Goal: Navigation & Orientation: Find specific page/section

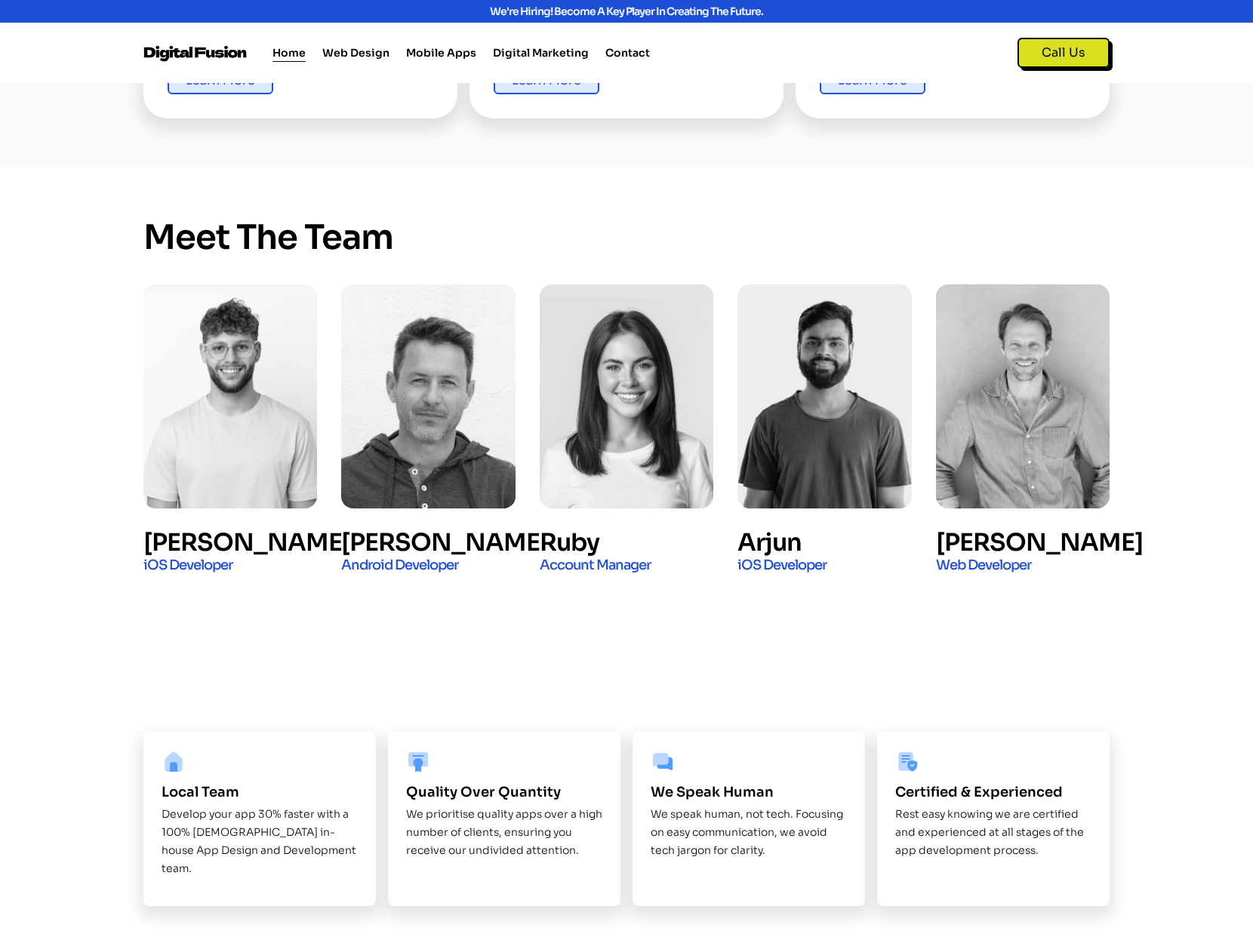
scroll to position [758, 0]
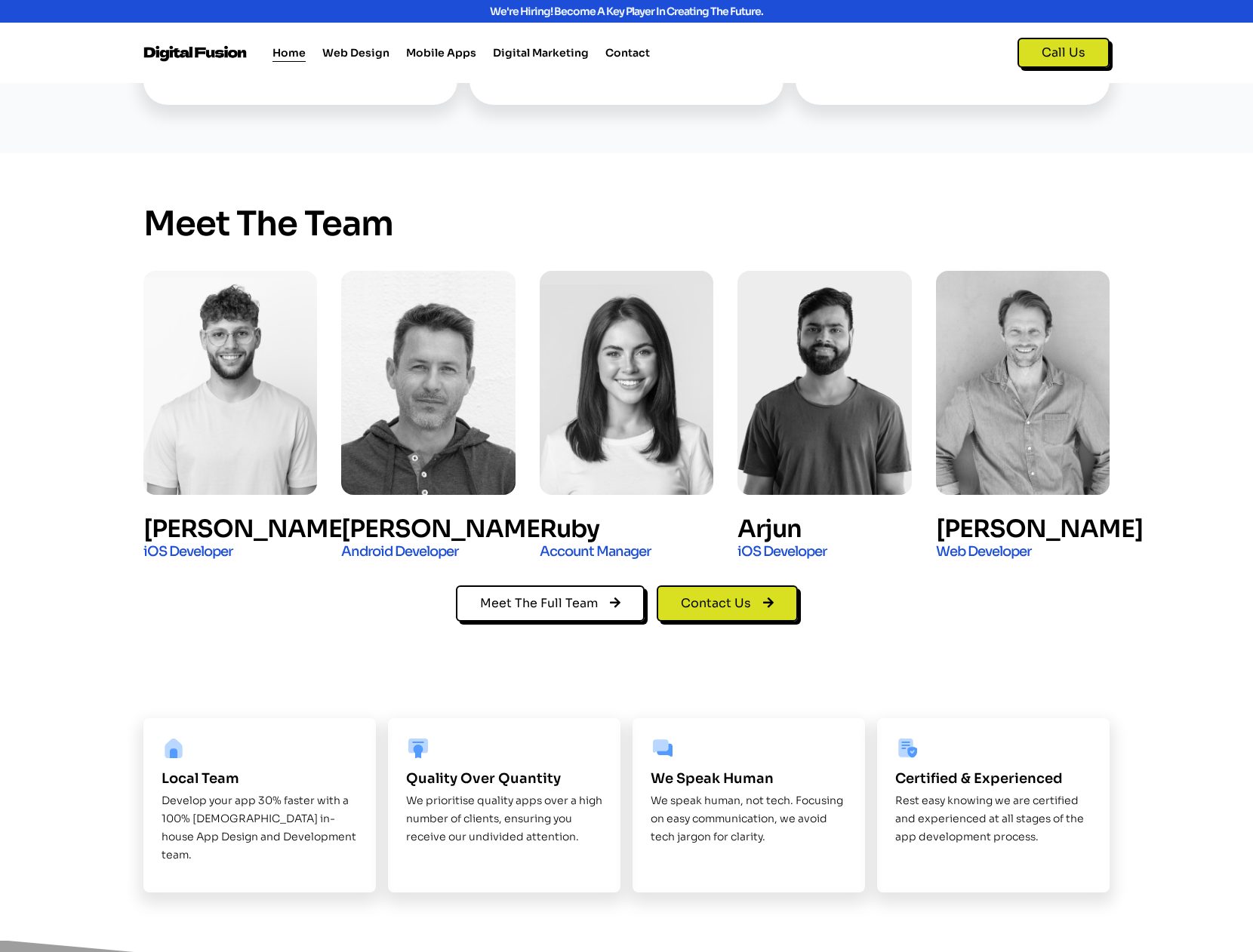
click at [203, 374] on img at bounding box center [230, 383] width 174 height 224
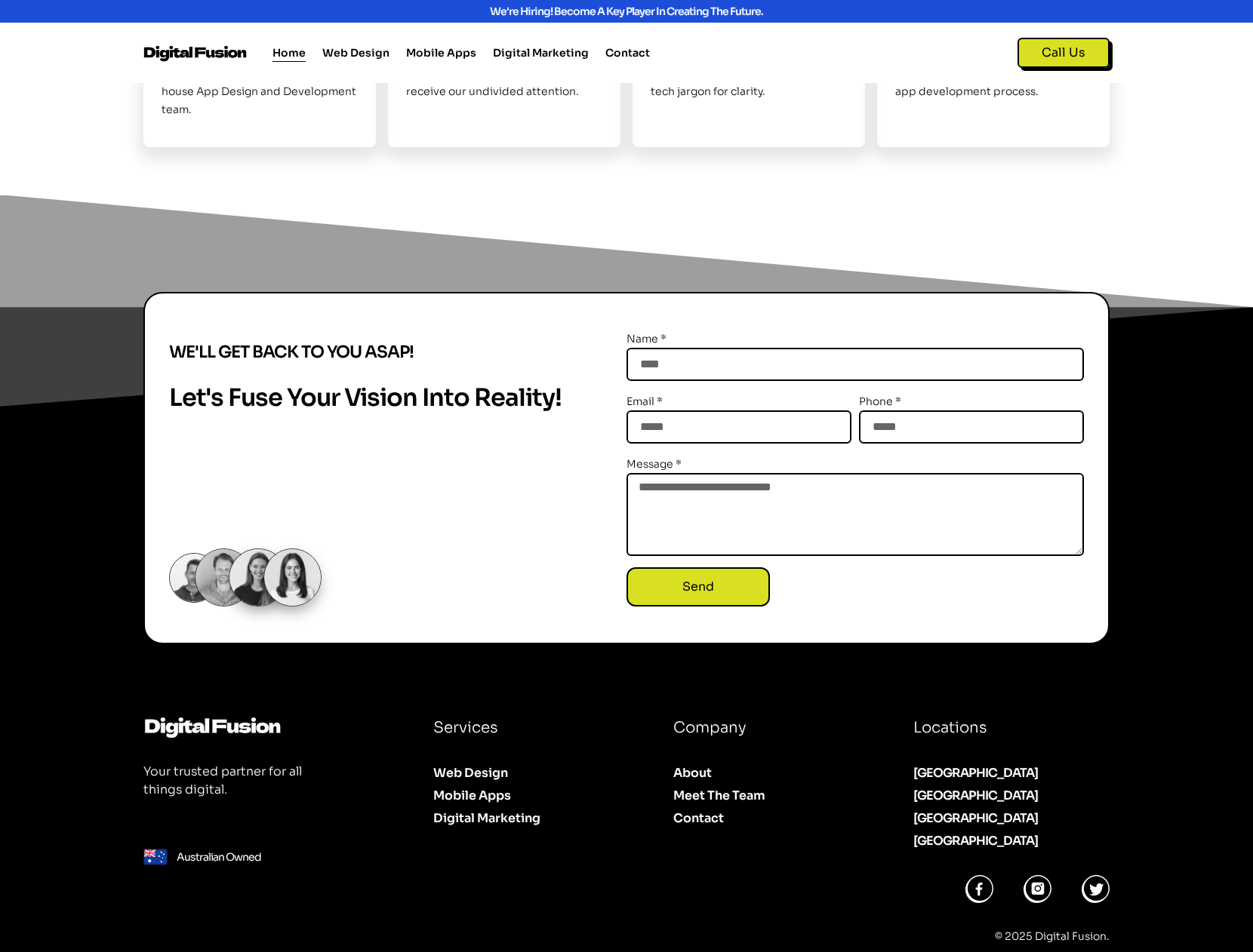
scroll to position [1502, 0]
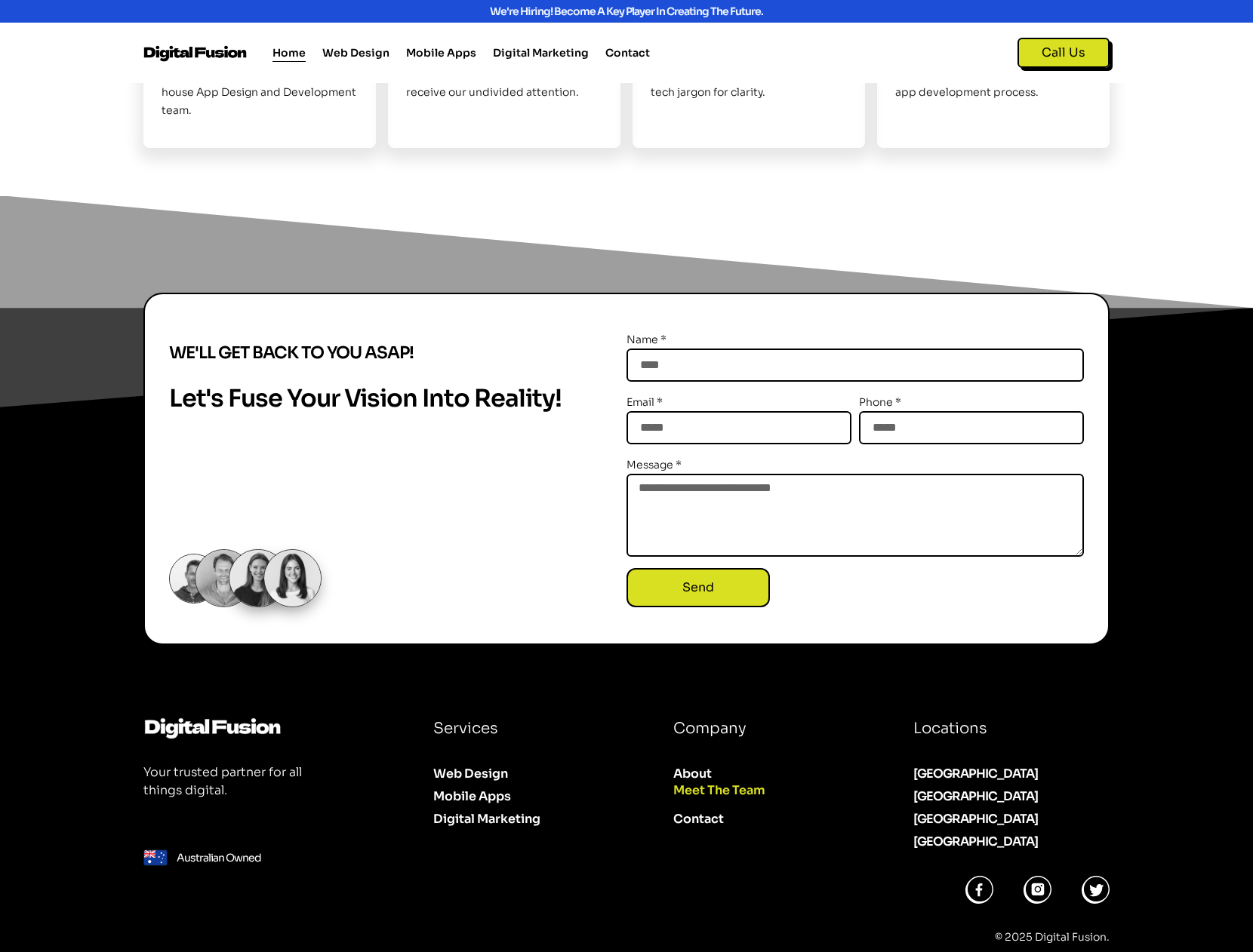
click at [764, 780] on link "Meet The Team" at bounding box center [769, 791] width 192 height 23
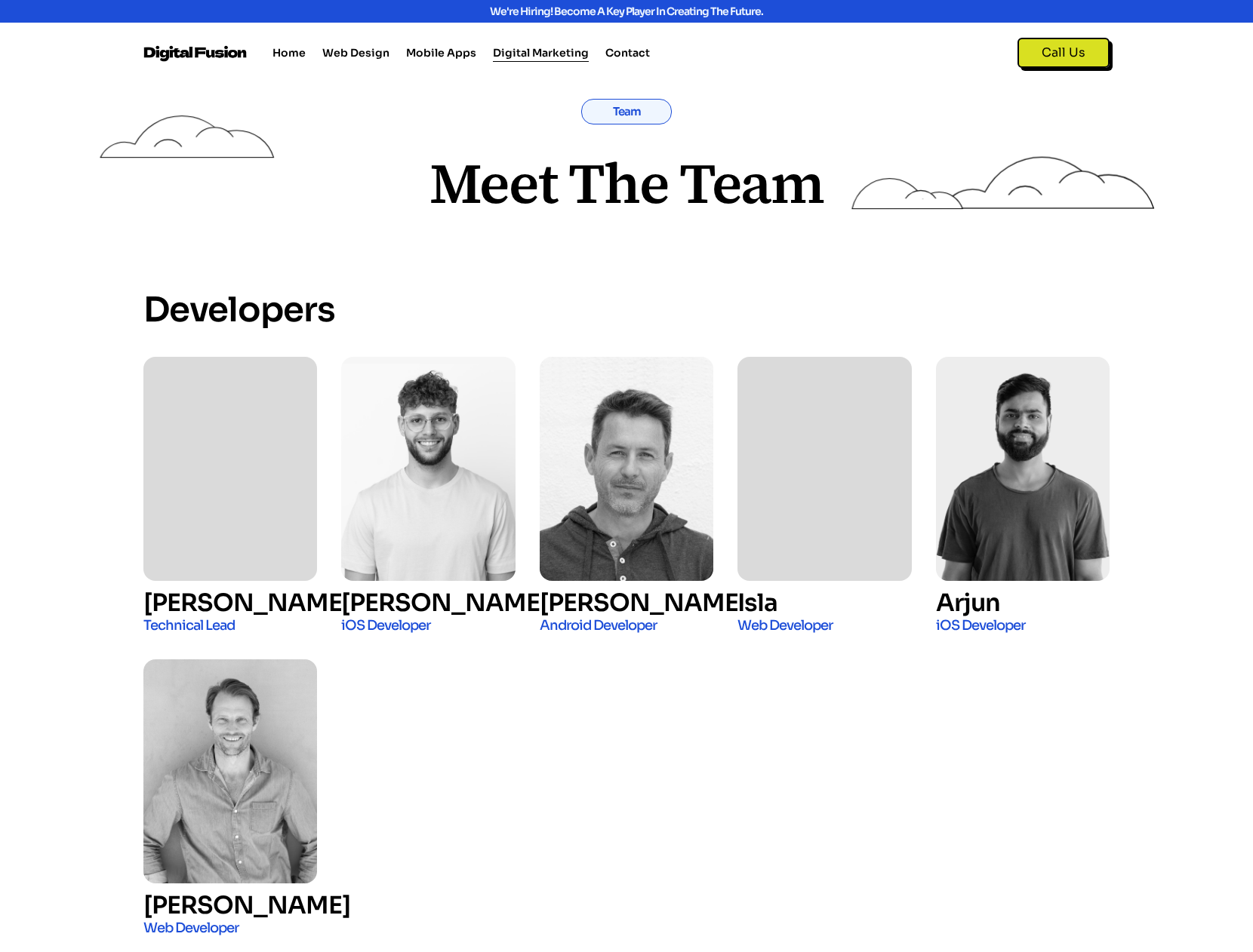
click at [542, 57] on link "Digital Marketing" at bounding box center [540, 53] width 96 height 18
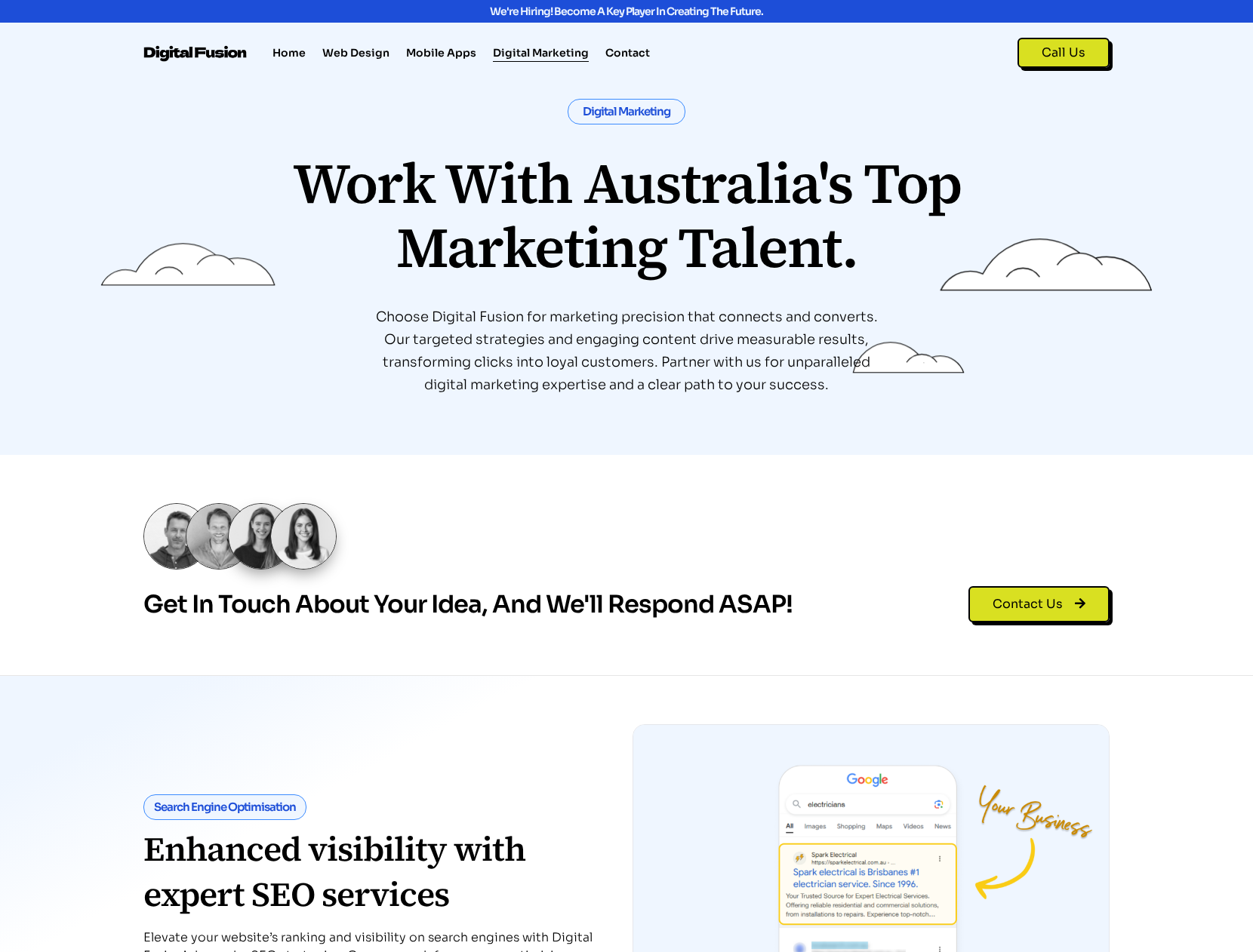
click at [632, 113] on h1 "Digital Marketing" at bounding box center [626, 112] width 116 height 24
click at [716, 140] on div "Digital Marketing Work with Australia's top Marketing talent. Choose Digital Fu…" at bounding box center [626, 252] width 725 height 308
click at [321, 305] on div "Choose Digital Fusion for marketing precision that connects and converts. Our t…" at bounding box center [626, 356] width 725 height 101
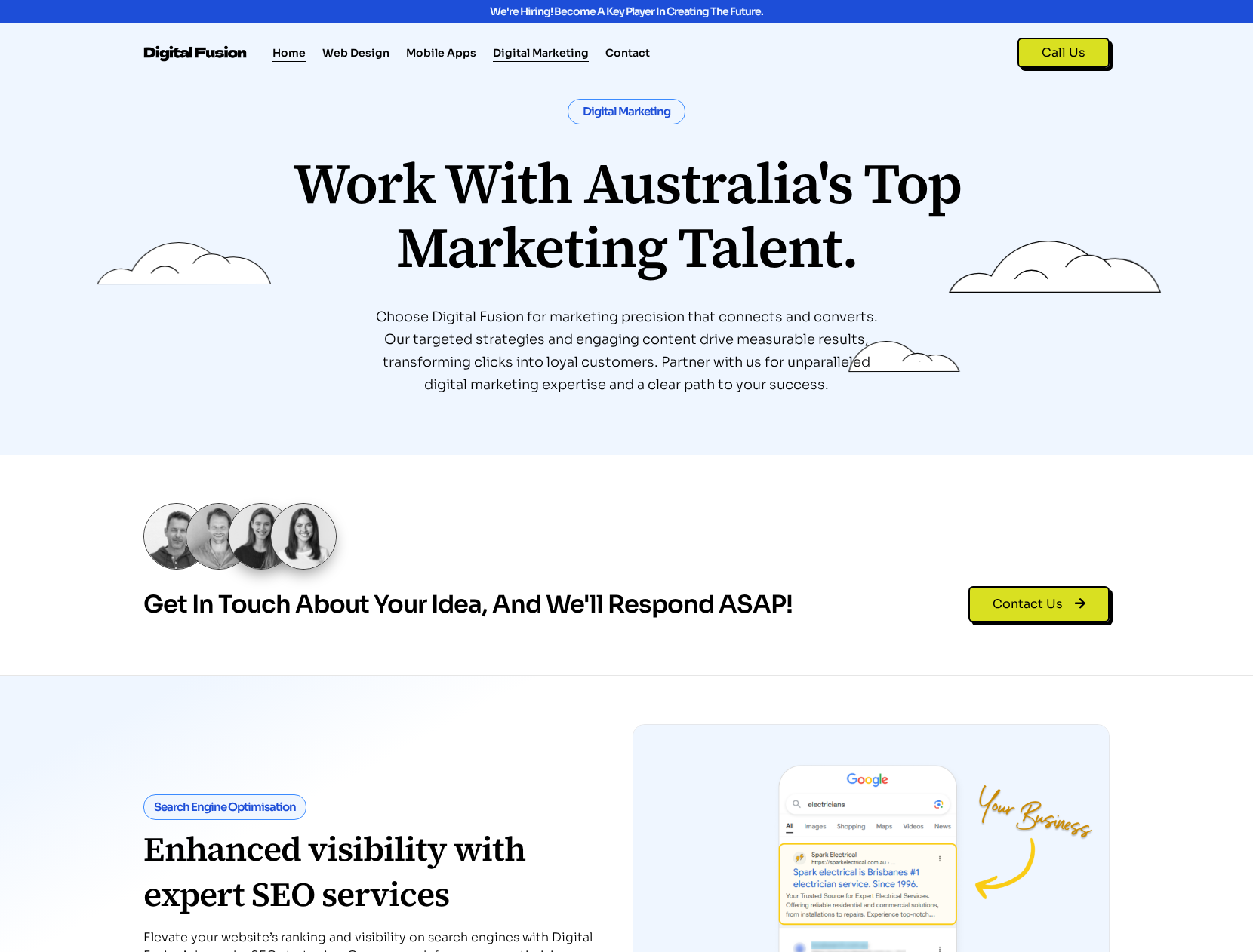
click at [283, 50] on link "Home" at bounding box center [289, 53] width 33 height 18
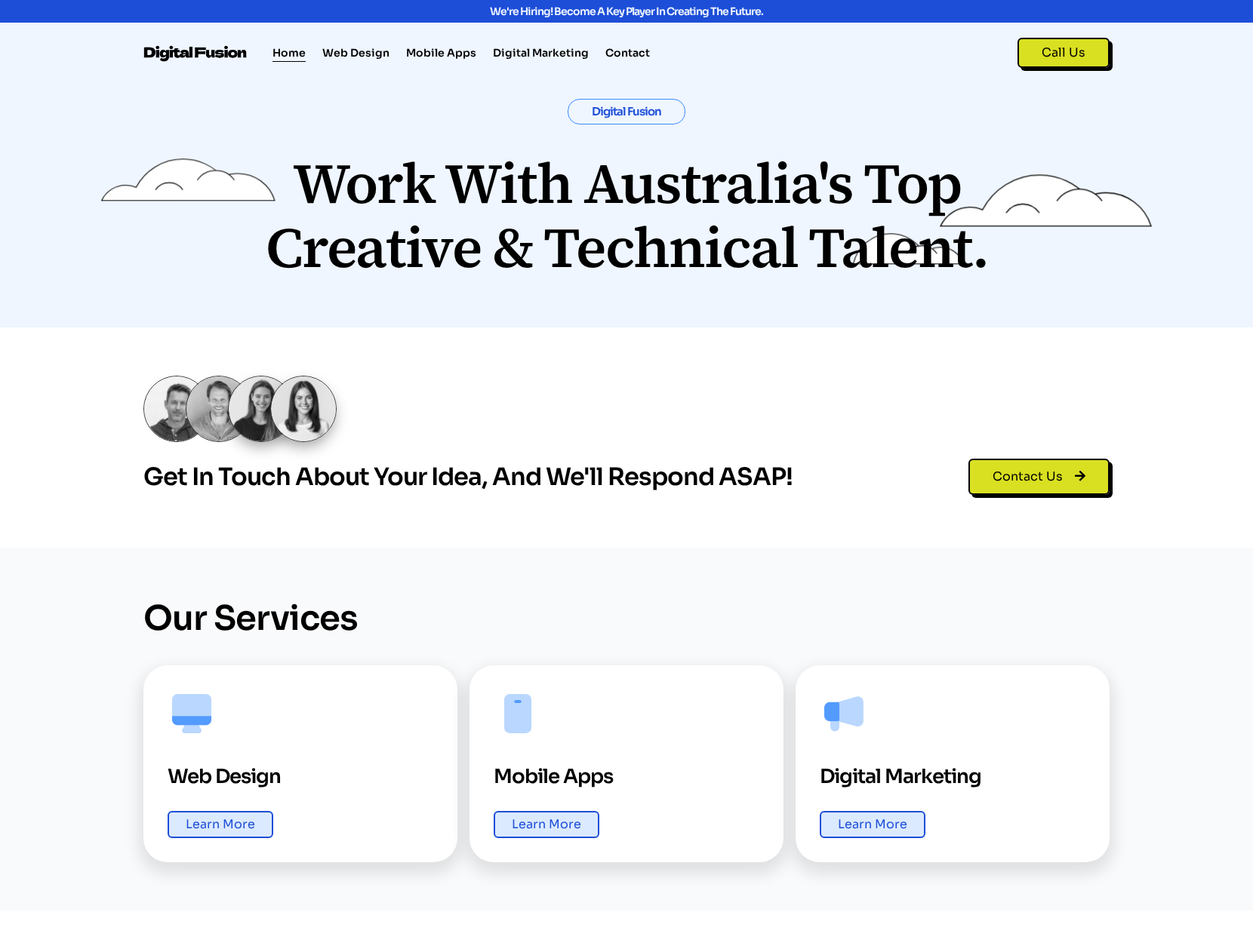
click at [642, 111] on h1 "Digital Fusion" at bounding box center [626, 112] width 116 height 24
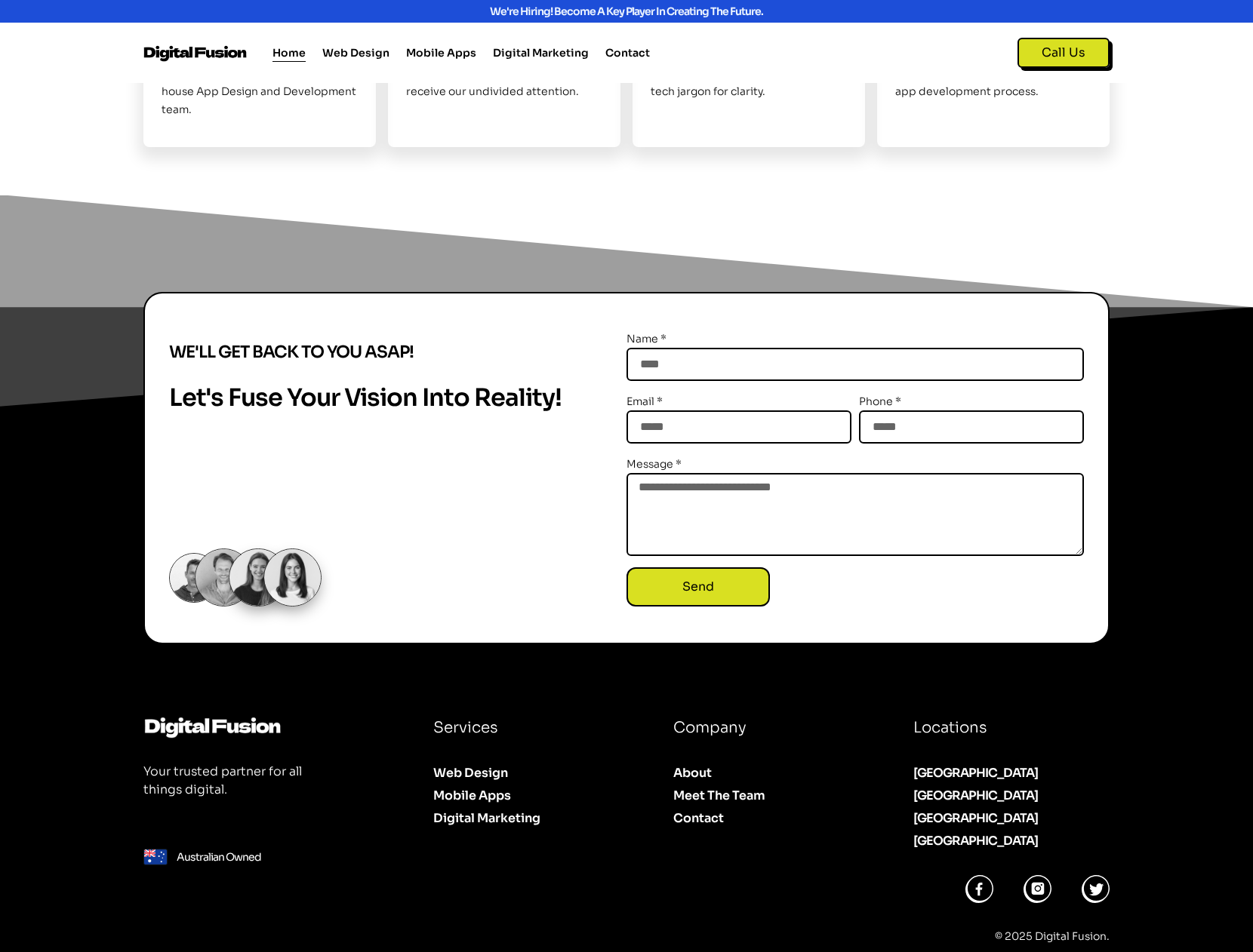
scroll to position [1502, 0]
